Goal: Information Seeking & Learning: Learn about a topic

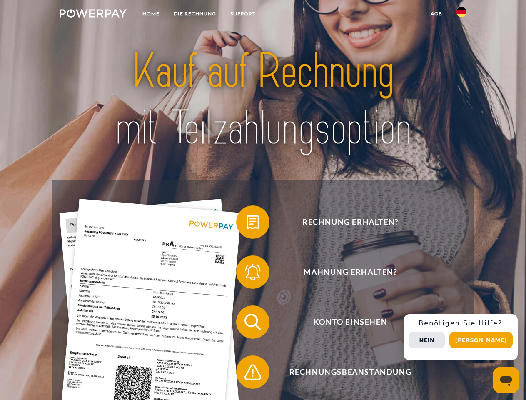
click at [93, 15] on img at bounding box center [93, 13] width 67 height 8
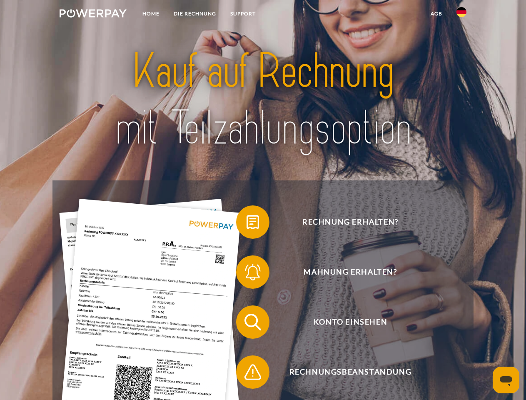
click at [462, 15] on img at bounding box center [462, 12] width 10 height 10
click at [436, 14] on link "agb" at bounding box center [437, 13] width 26 height 15
click at [247, 224] on span at bounding box center [241, 222] width 42 height 42
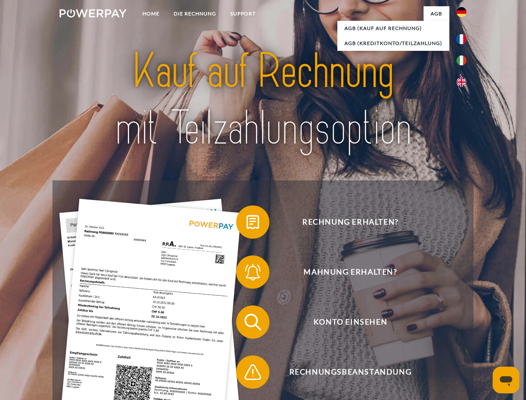
click at [247, 274] on span at bounding box center [241, 272] width 42 height 42
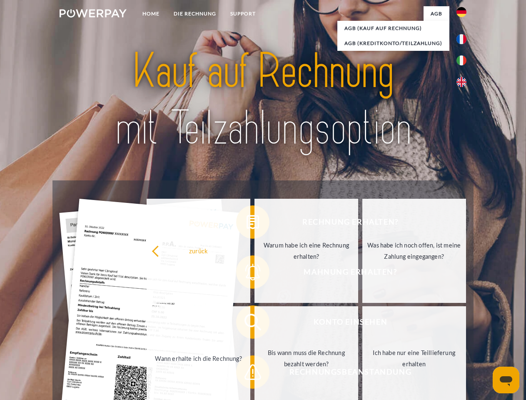
click at [255, 324] on link "Bis wann muss die Rechnung bezahlt werden?" at bounding box center [307, 358] width 104 height 104
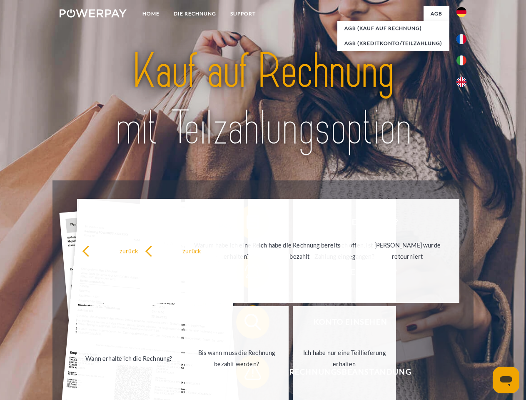
click at [247, 374] on span at bounding box center [241, 372] width 42 height 42
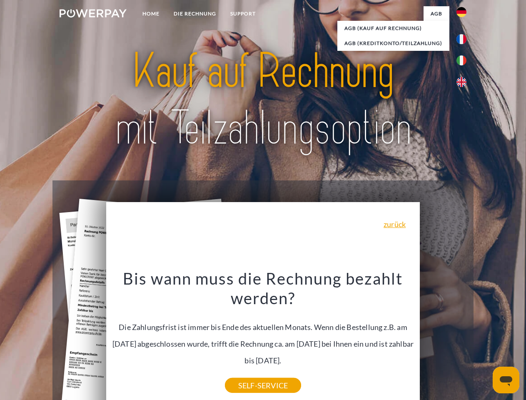
click at [464, 337] on div "Rechnung erhalten? Mahnung erhalten? Konto einsehen" at bounding box center [262, 346] width 421 height 333
click at [443, 339] on span "Konto einsehen" at bounding box center [350, 321] width 204 height 33
click at [484, 340] on header "Home DIE RECHNUNG SUPPORT" at bounding box center [263, 287] width 526 height 575
